Goal: Download file/media

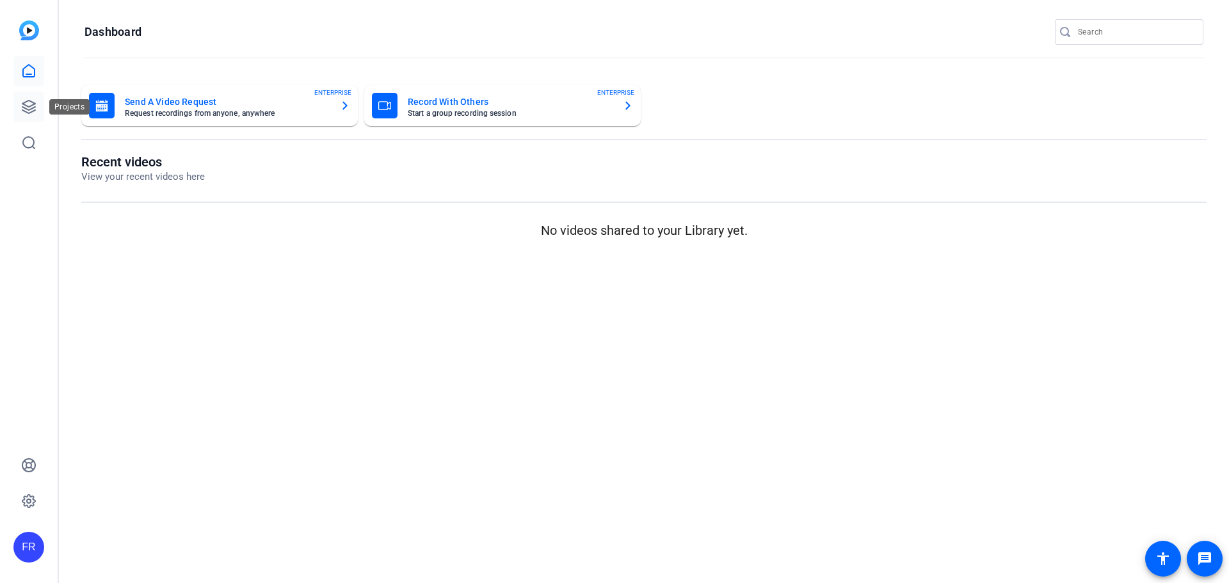
click at [24, 108] on icon at bounding box center [28, 106] width 13 height 13
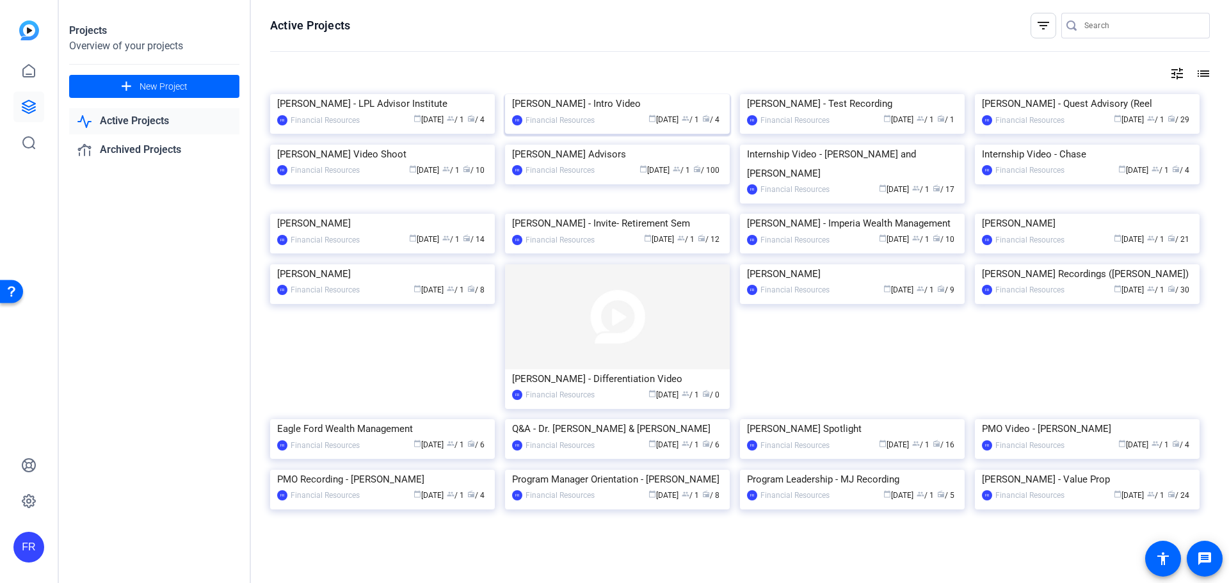
click at [546, 113] on div "[PERSON_NAME] - Intro Video" at bounding box center [617, 103] width 211 height 19
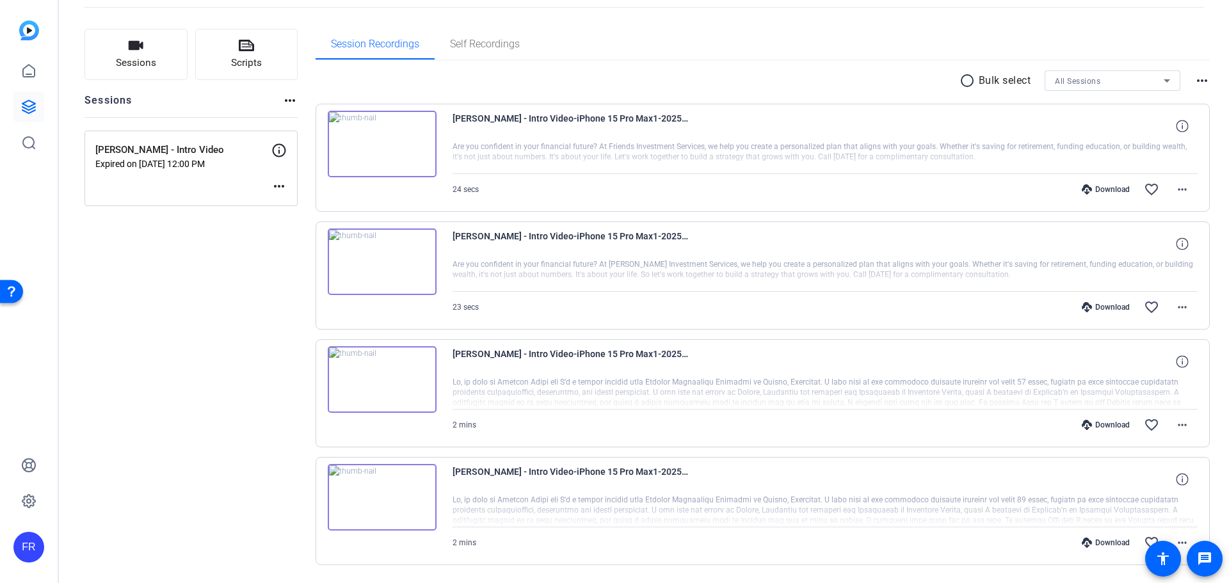
scroll to position [103, 0]
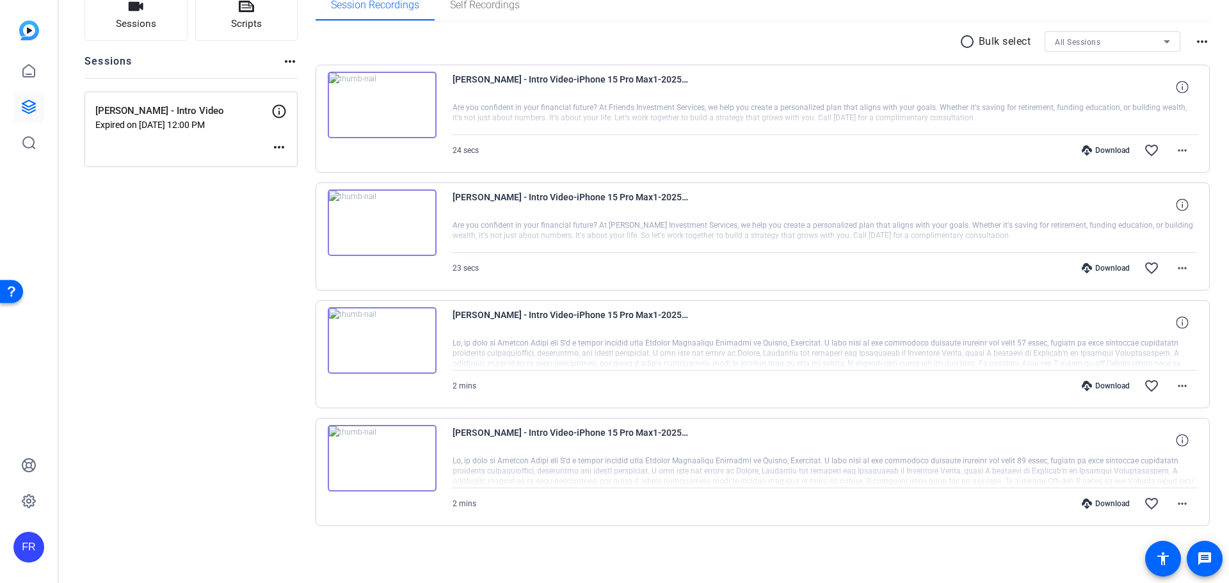
click at [1104, 383] on div "Download" at bounding box center [1105, 386] width 61 height 10
click at [1095, 149] on div "Download" at bounding box center [1105, 150] width 61 height 10
click at [807, 41] on div "radio_button_unchecked Bulk select All Sessions more_horiz" at bounding box center [763, 41] width 895 height 20
